Goal: Complete application form

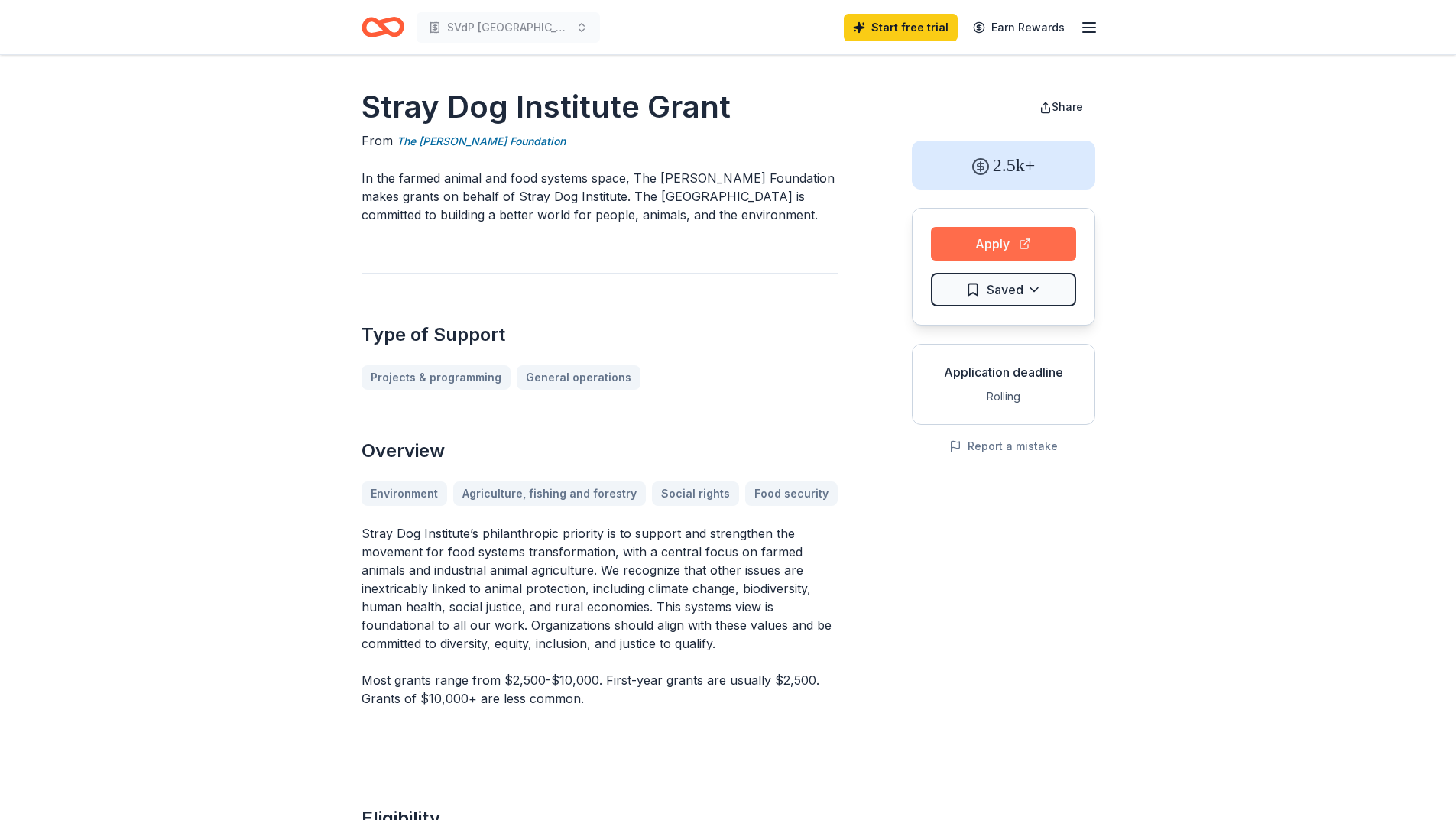
click at [1024, 239] on button "Apply" at bounding box center [1004, 243] width 146 height 34
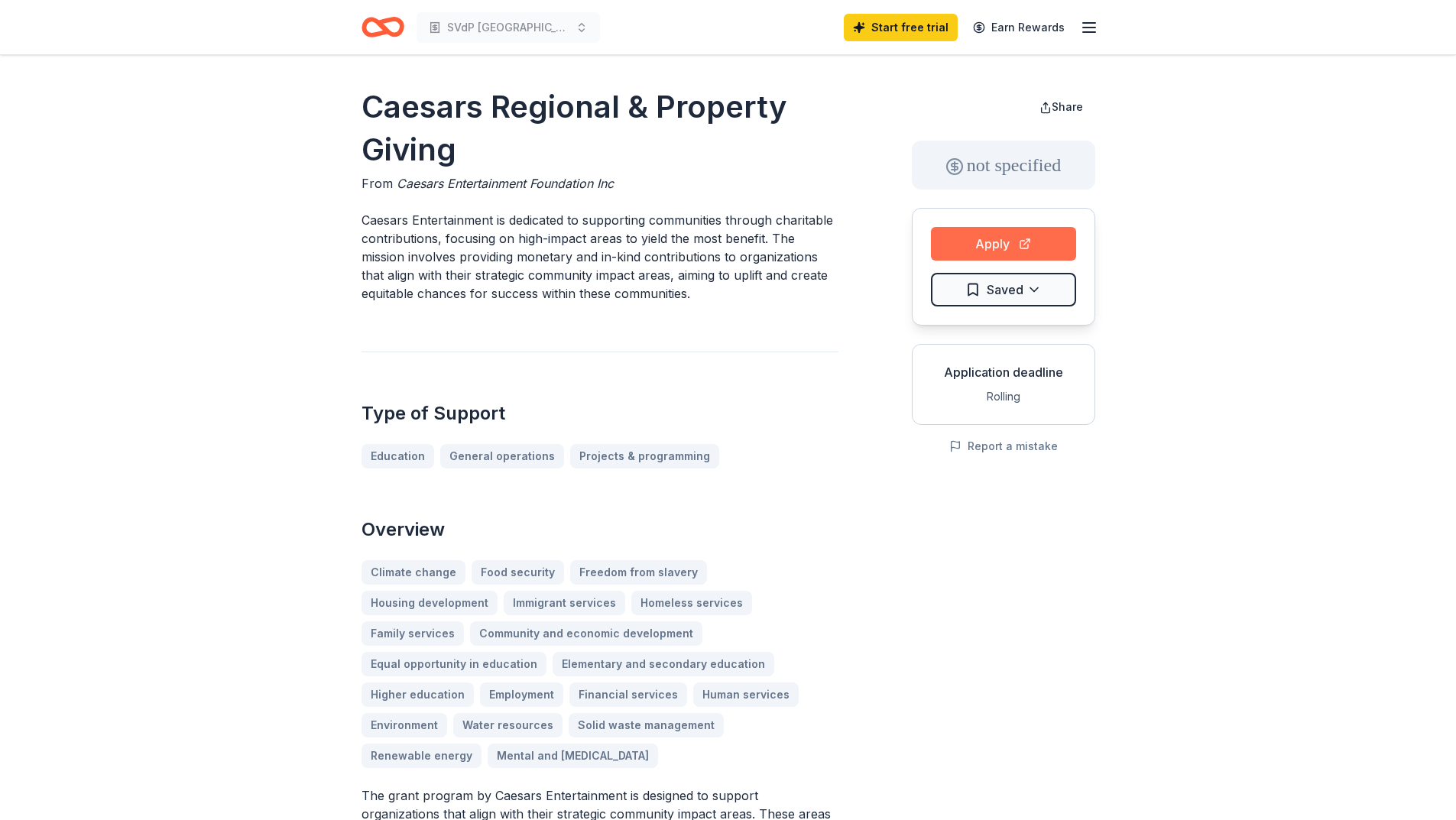
click at [1023, 235] on button "Apply" at bounding box center [1004, 243] width 146 height 34
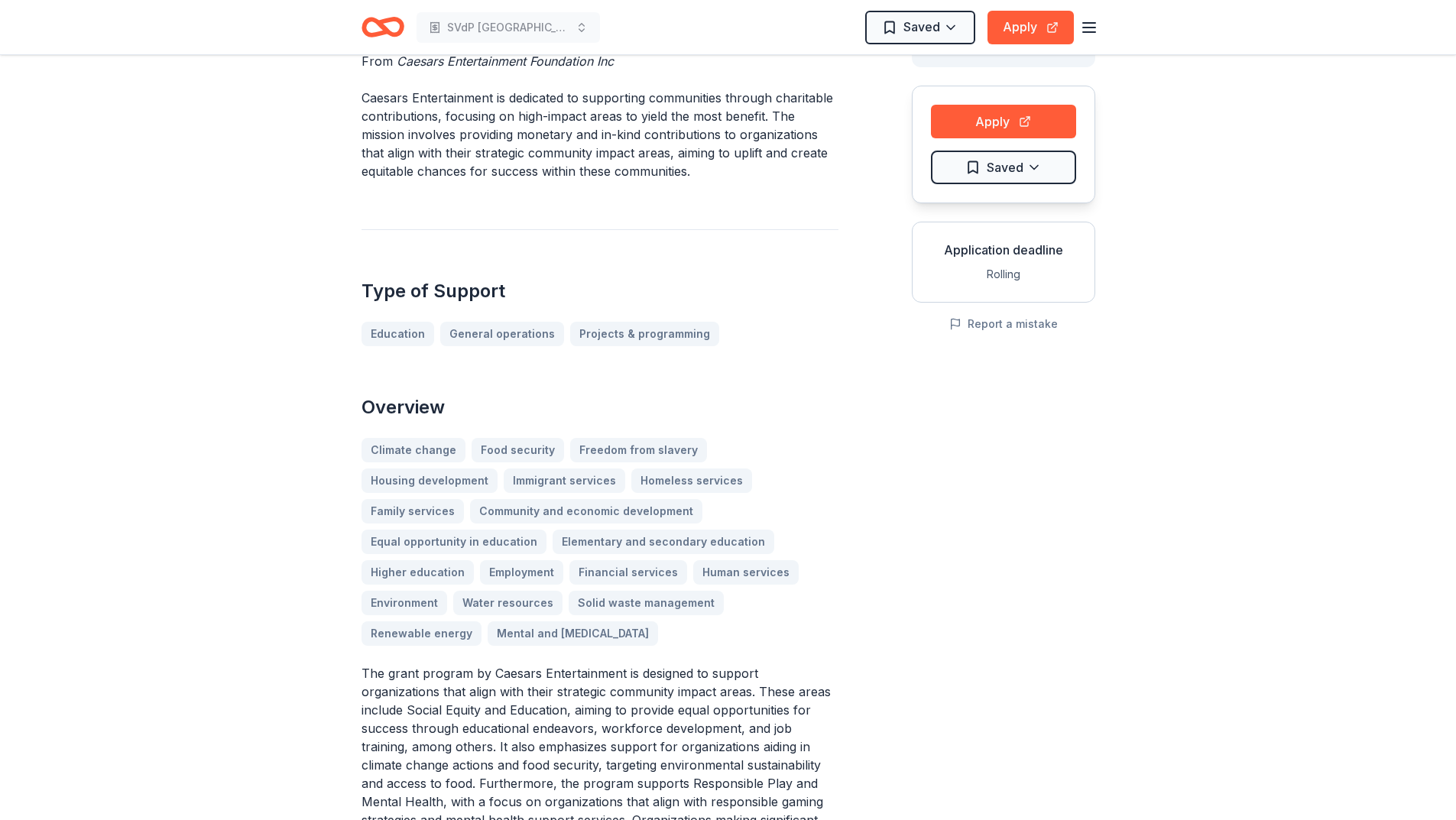
scroll to position [76, 0]
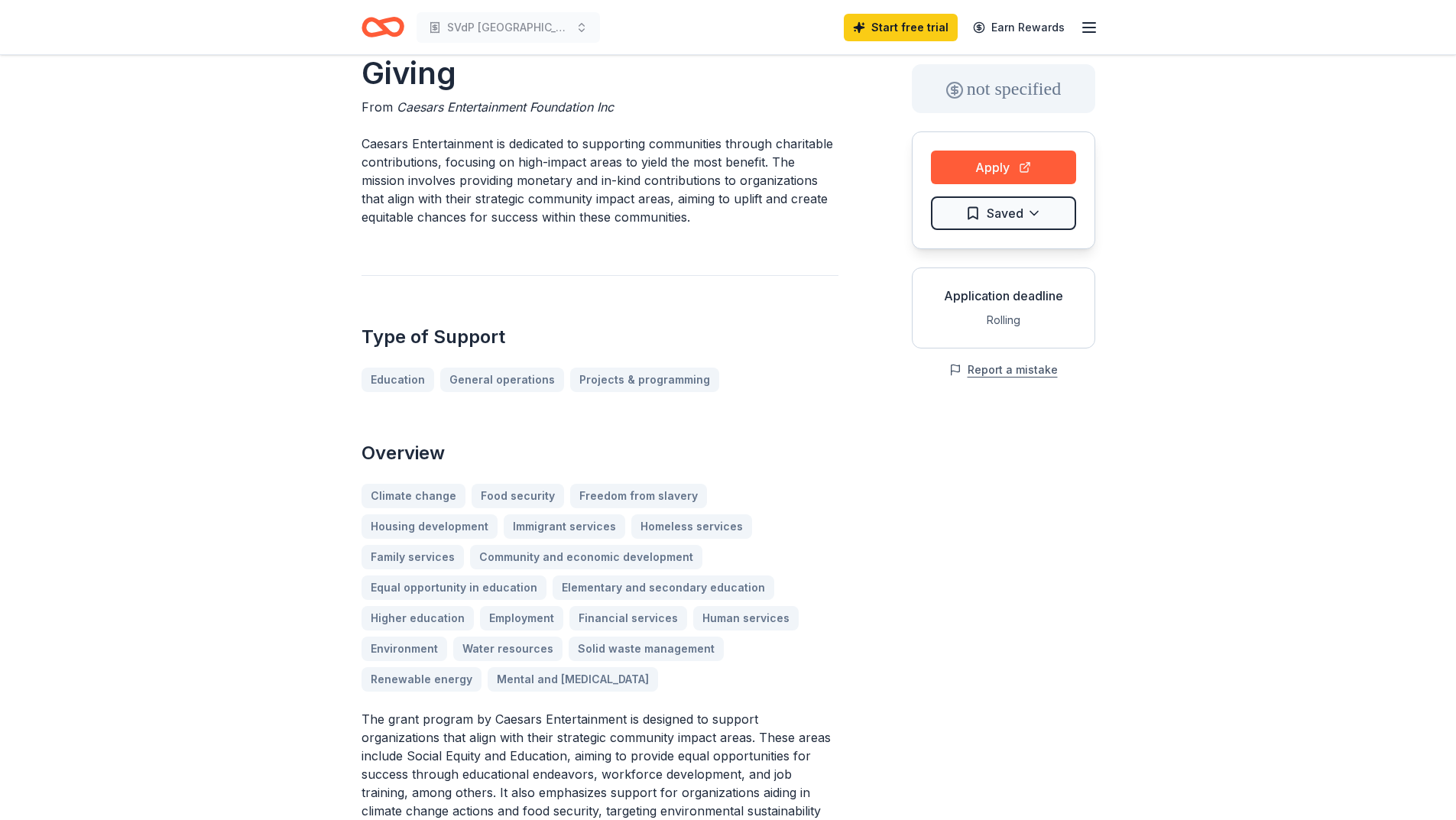
click at [996, 373] on button "Report a mistake" at bounding box center [1004, 370] width 109 height 18
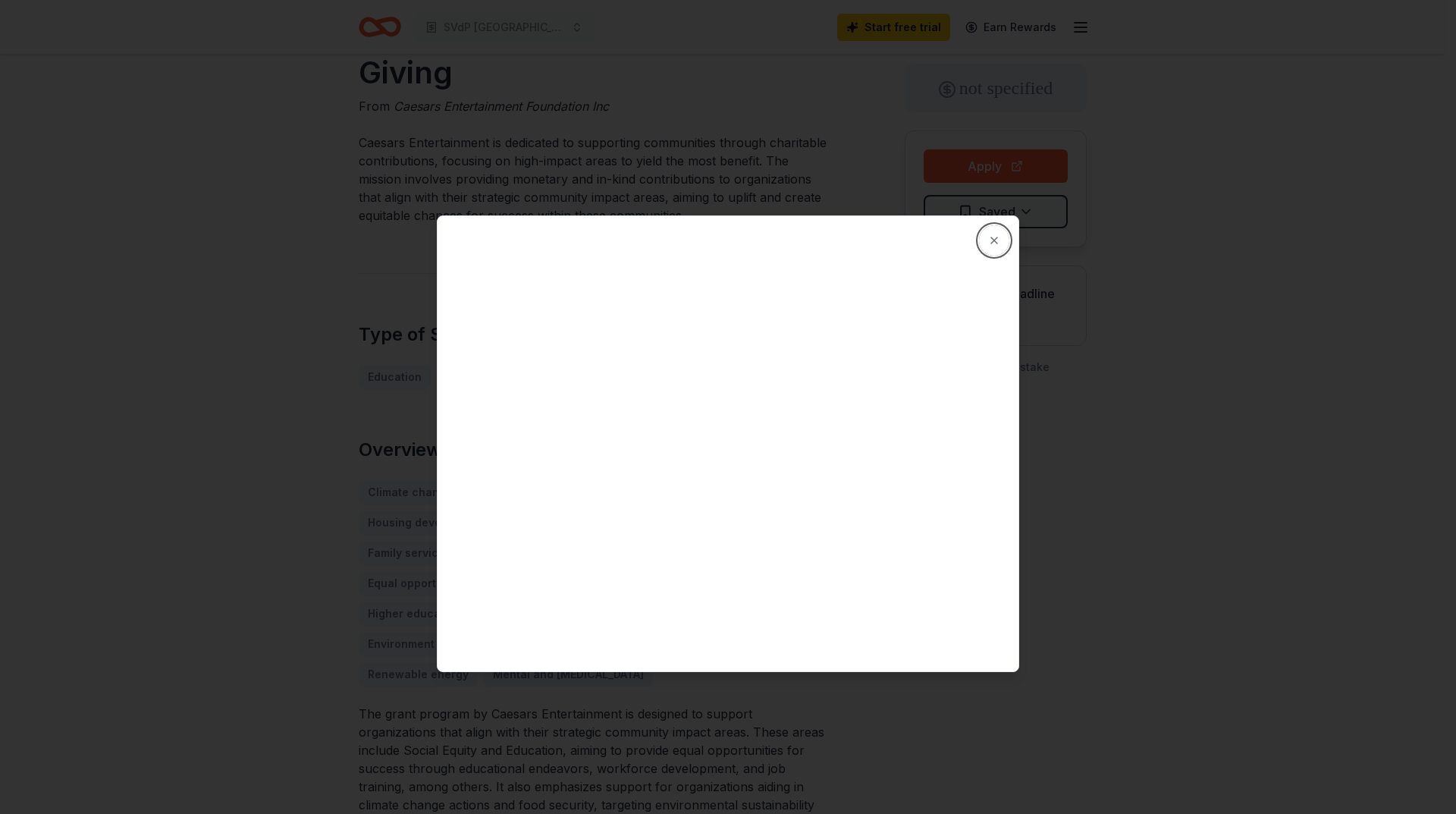
drag, startPoint x: 1001, startPoint y: 230, endPoint x: 1001, endPoint y: 247, distance: 17.0
click at [1001, 236] on button "Close" at bounding box center [994, 240] width 30 height 30
